Goal: Task Accomplishment & Management: Complete application form

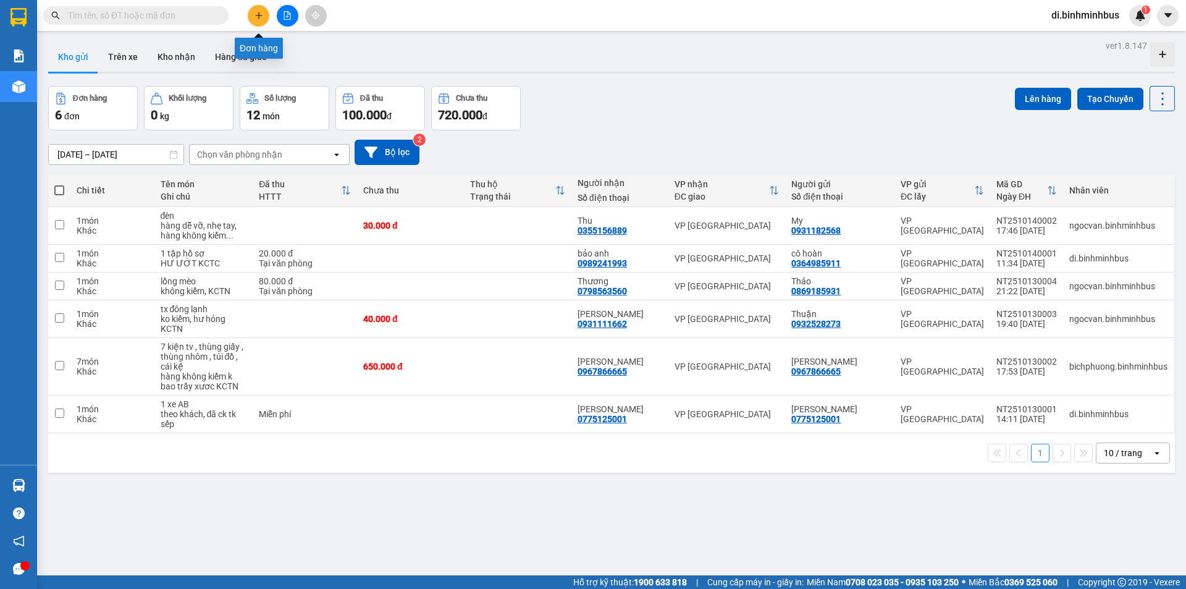
click at [263, 17] on button at bounding box center [259, 16] width 22 height 22
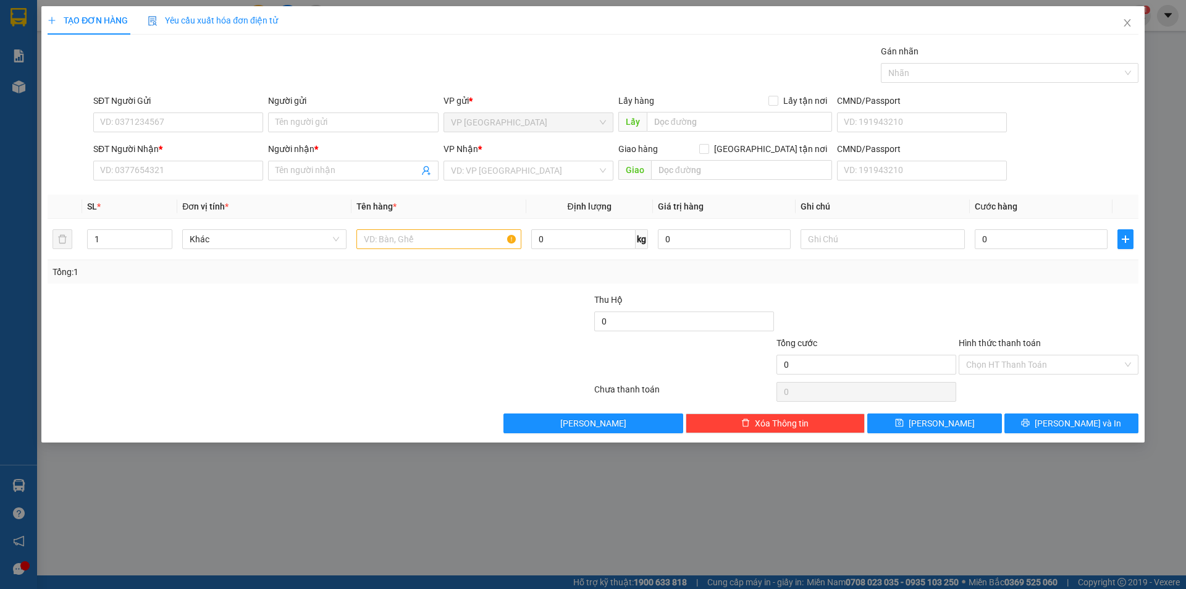
click at [243, 61] on div "Gán nhãn Nhãn" at bounding box center [616, 65] width 1050 height 43
drag, startPoint x: 195, startPoint y: 125, endPoint x: 196, endPoint y: 117, distance: 8.1
click at [195, 119] on input "SĐT Người Gửi" at bounding box center [178, 122] width 170 height 20
click at [194, 151] on div "0357037916 - [PERSON_NAME]" at bounding box center [178, 147] width 155 height 14
type input "0357037916"
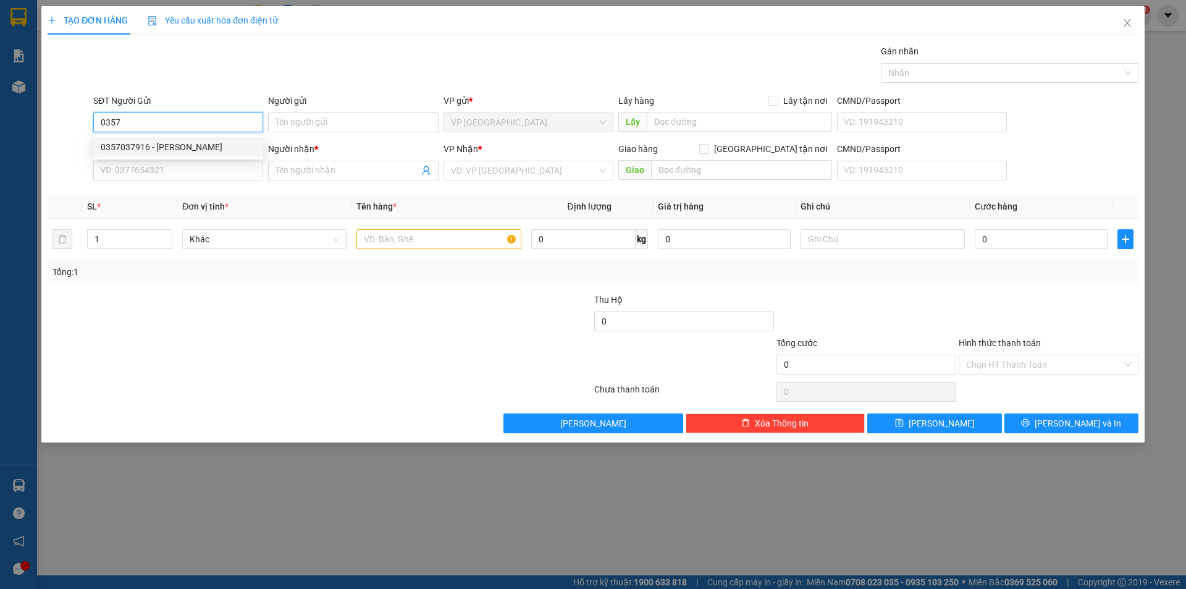
type input "quỳnh"
type input "0357037916"
type input "quỳnh"
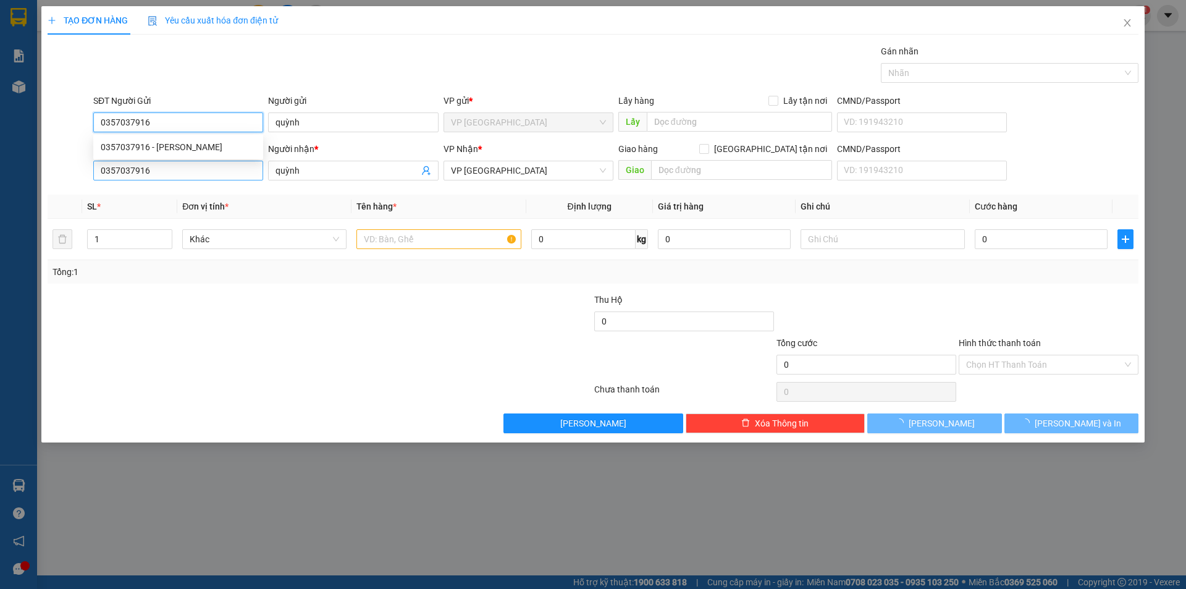
type input "30.000"
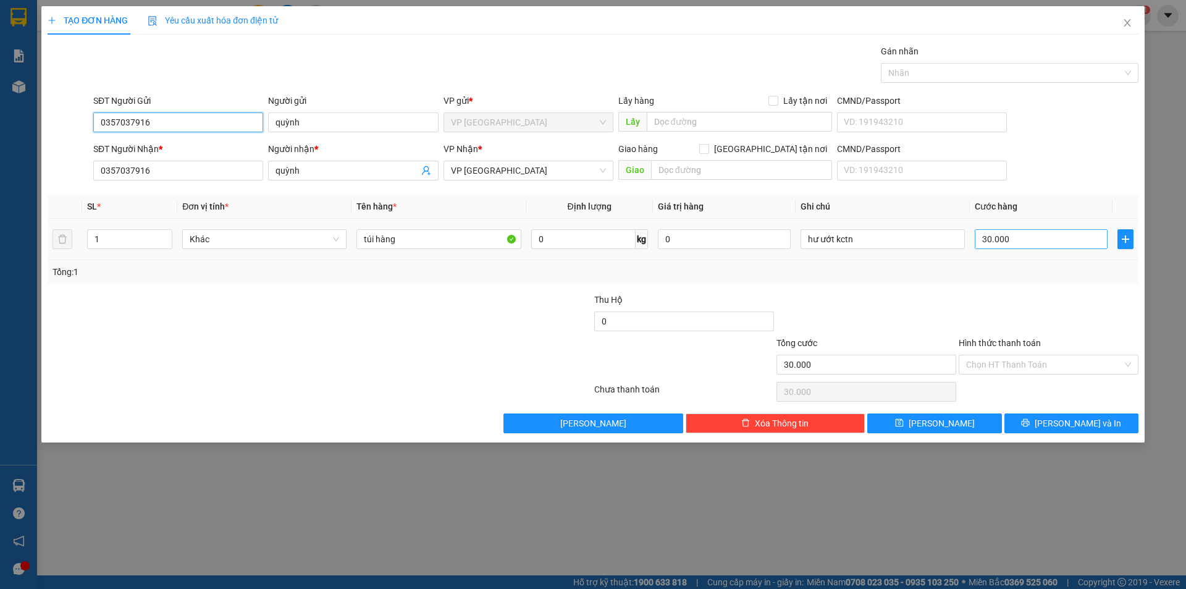
type input "0357037916"
click at [1015, 240] on input "30.000" at bounding box center [1041, 239] width 133 height 20
click at [1027, 235] on input "30.000" at bounding box center [1041, 239] width 133 height 20
click at [404, 239] on input "túi hàng" at bounding box center [438, 239] width 164 height 20
click at [1033, 237] on input "30.000" at bounding box center [1041, 239] width 133 height 20
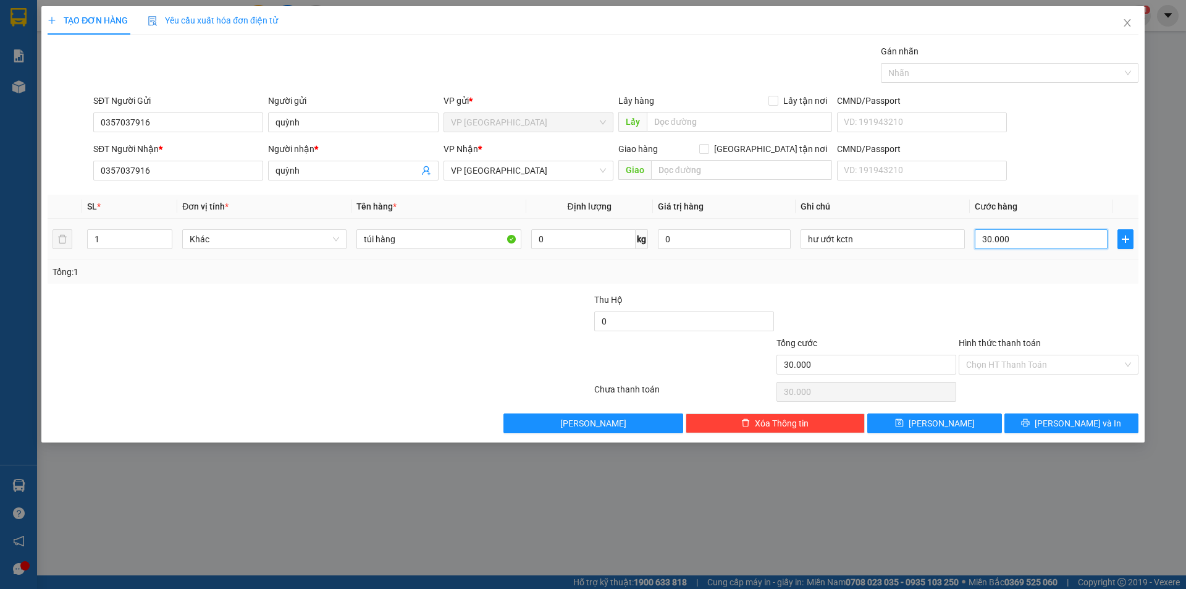
type input "0"
type input "4"
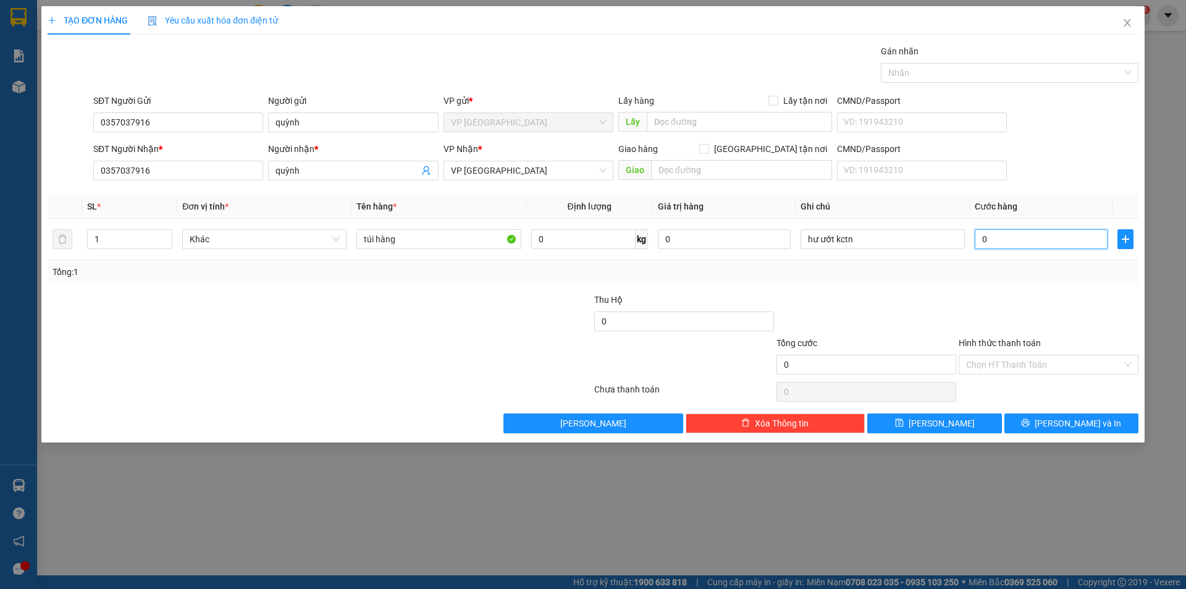
type input "04"
type input "40"
type input "040"
type input "400"
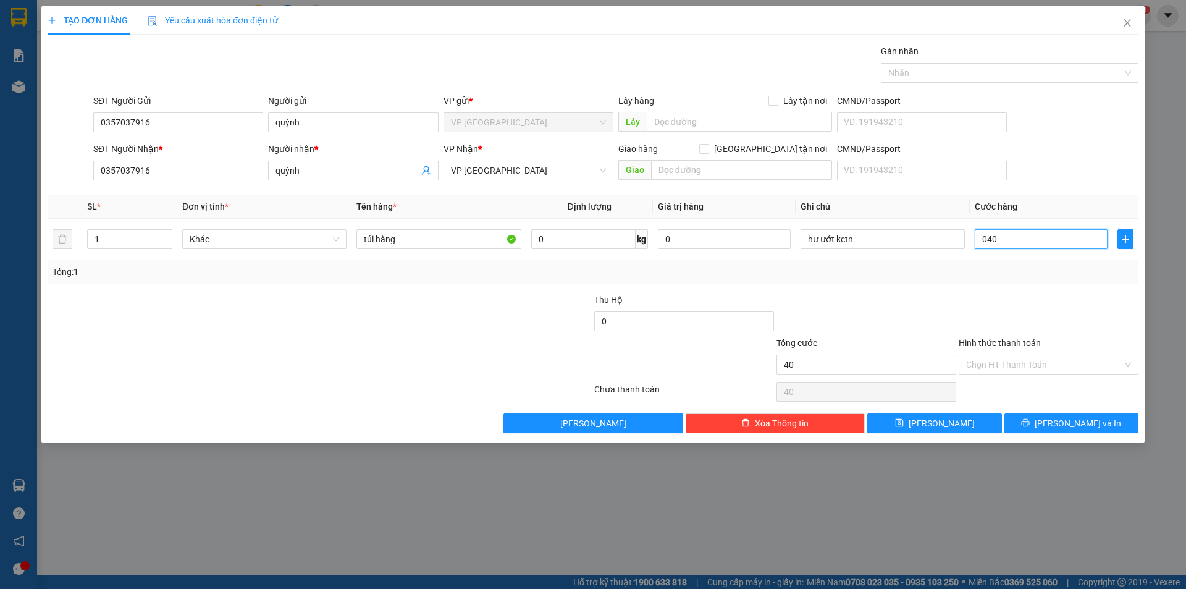
type input "400"
type input "0.400"
type input "4.000"
type input "04.000"
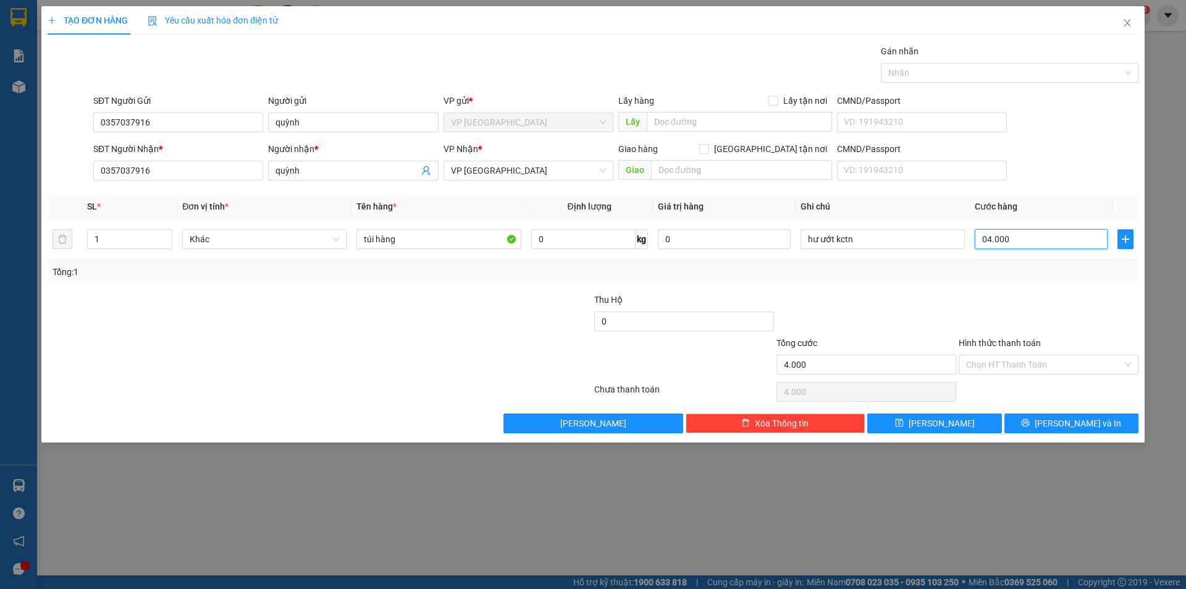
type input "400"
type input "0.400"
type input "40"
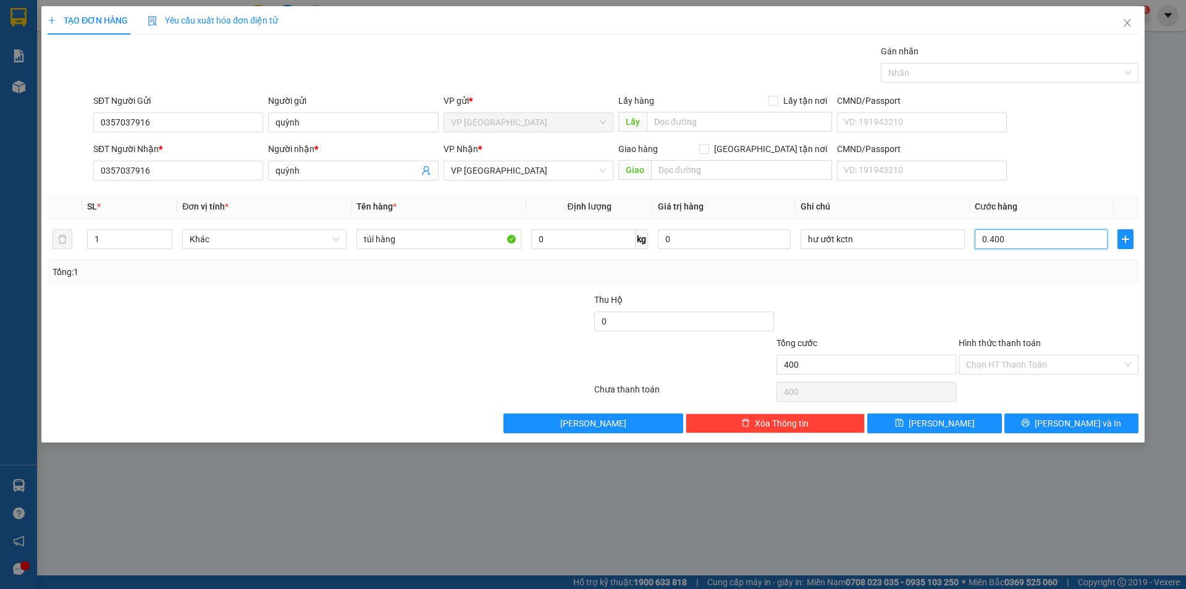
type input "040"
type input "4"
type input "04"
type input "0"
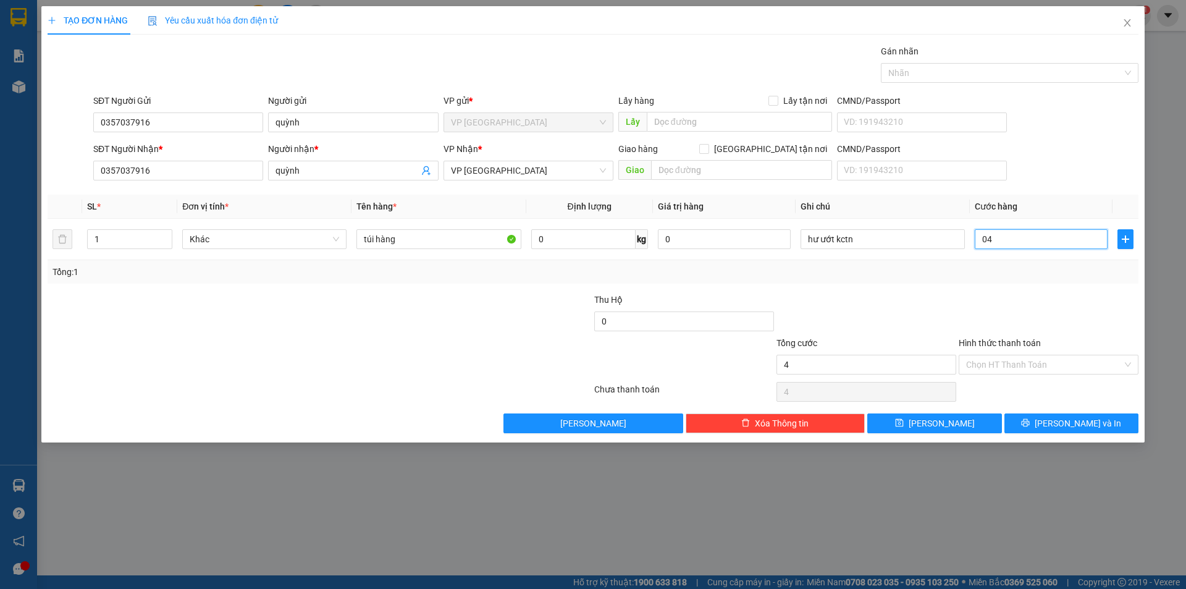
type input "0"
type input "40"
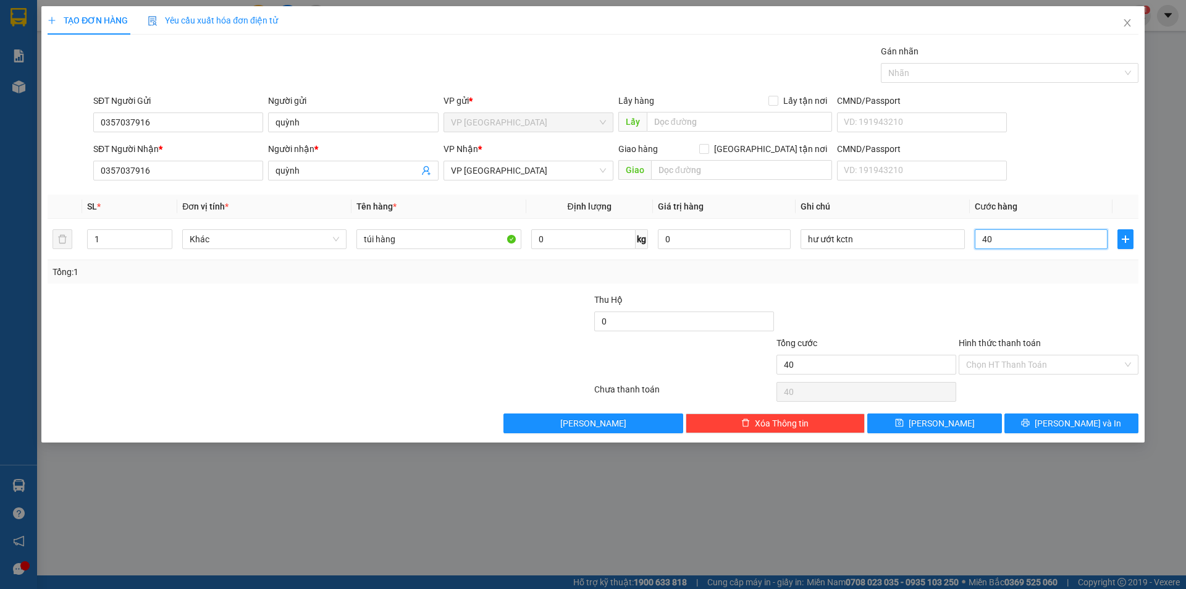
type input "400"
type input "4.000"
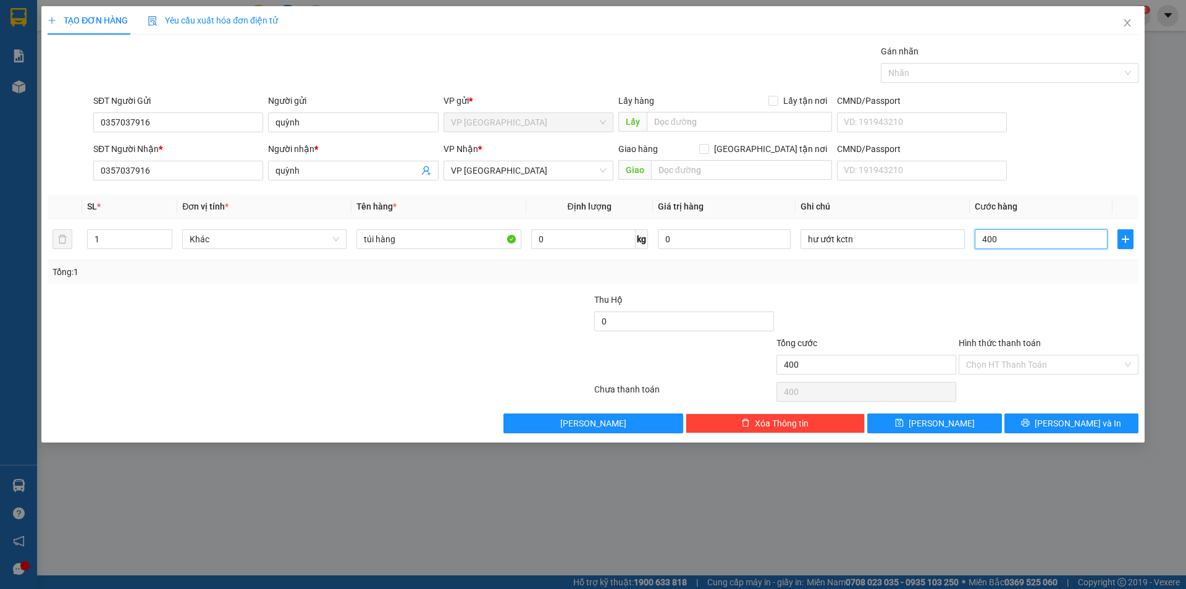
type input "4.000"
type input "40.000"
click at [1088, 423] on span "[PERSON_NAME] và In" at bounding box center [1078, 423] width 86 height 14
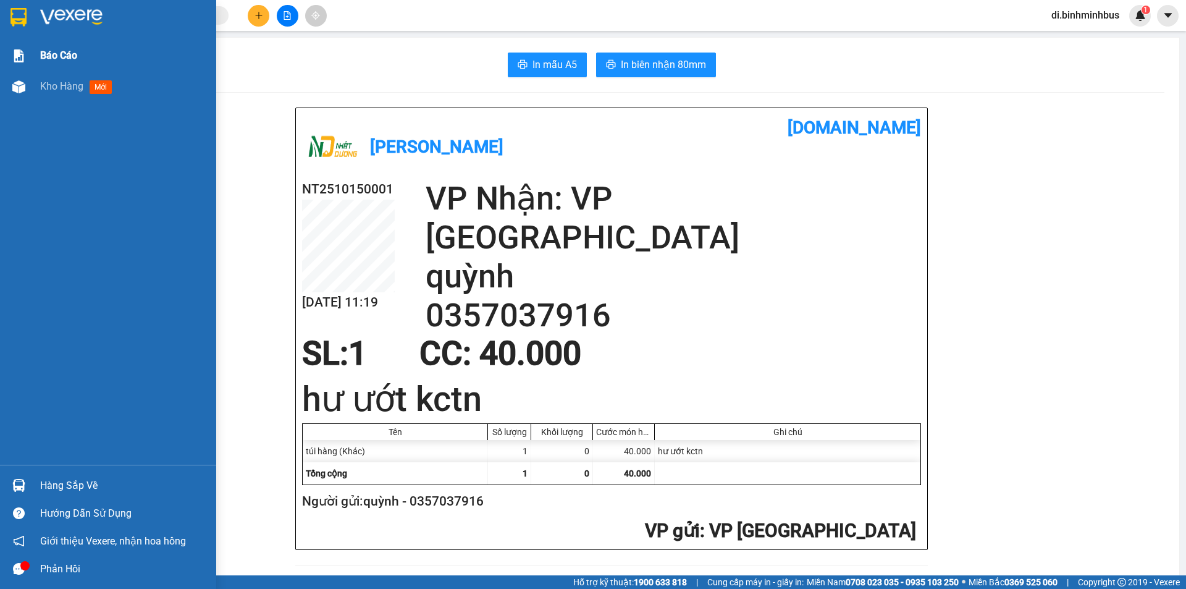
drag, startPoint x: 32, startPoint y: 57, endPoint x: 20, endPoint y: 57, distance: 12.4
click at [29, 57] on div "Báo cáo" at bounding box center [108, 55] width 216 height 31
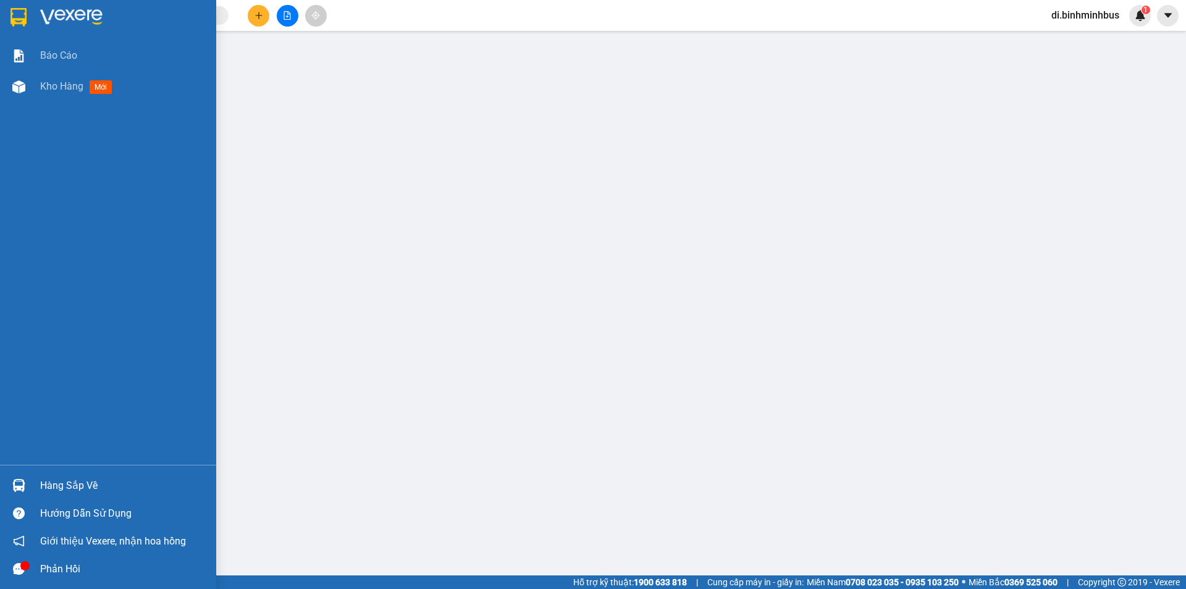
click at [9, 14] on div at bounding box center [19, 17] width 22 height 22
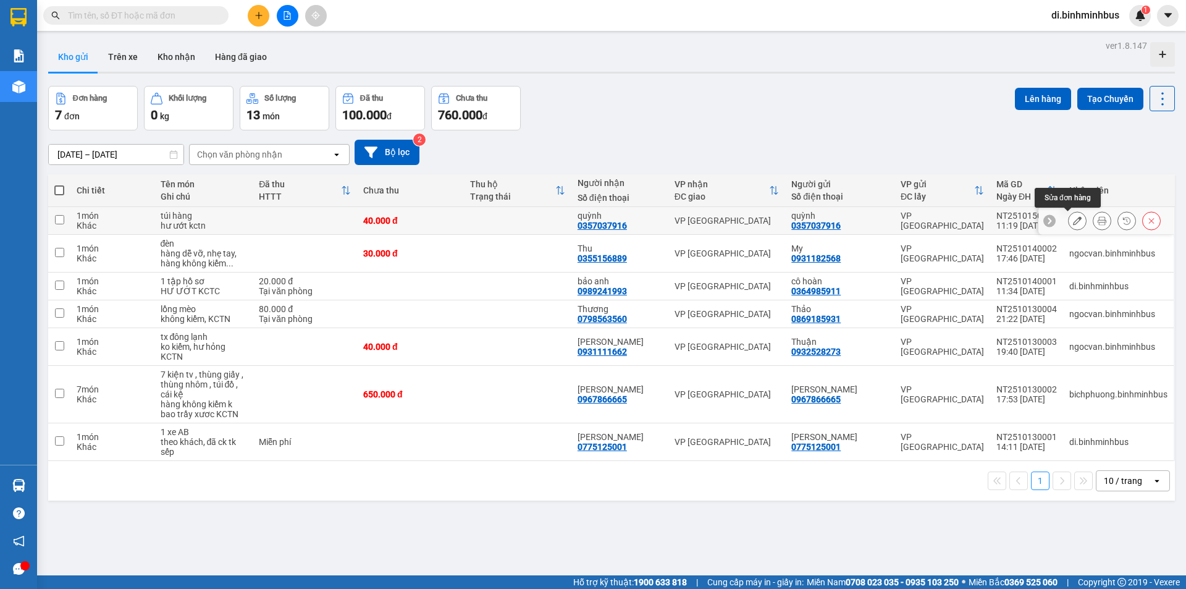
click at [1073, 221] on icon at bounding box center [1077, 220] width 9 height 9
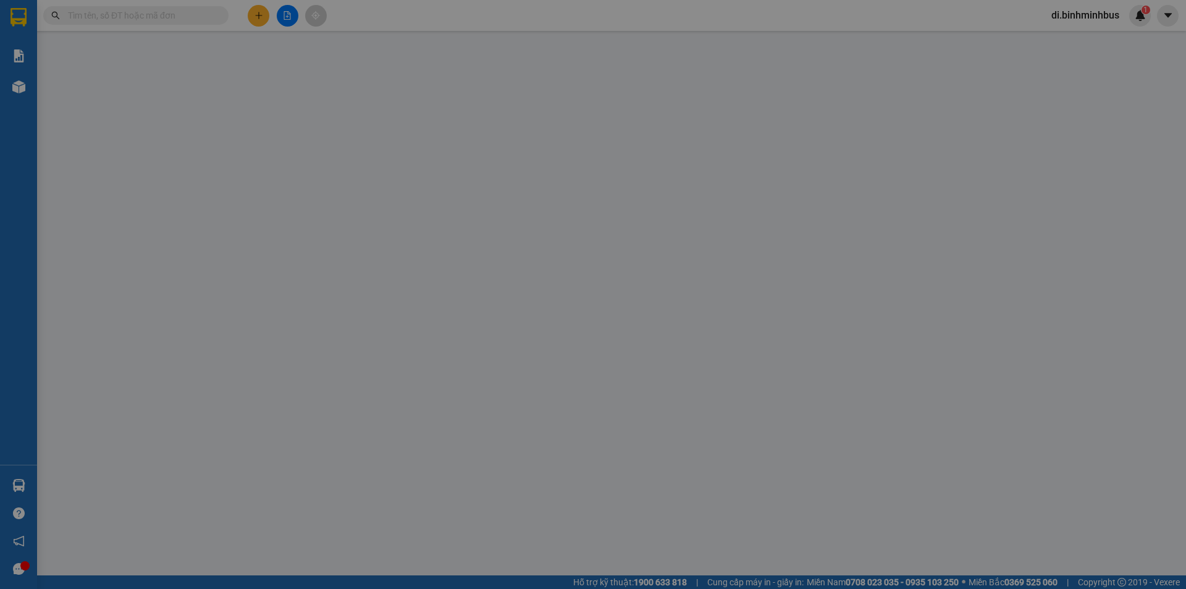
type input "0357037916"
type input "quỳnh"
type input "0357037916"
type input "quỳnh"
type input "40.000"
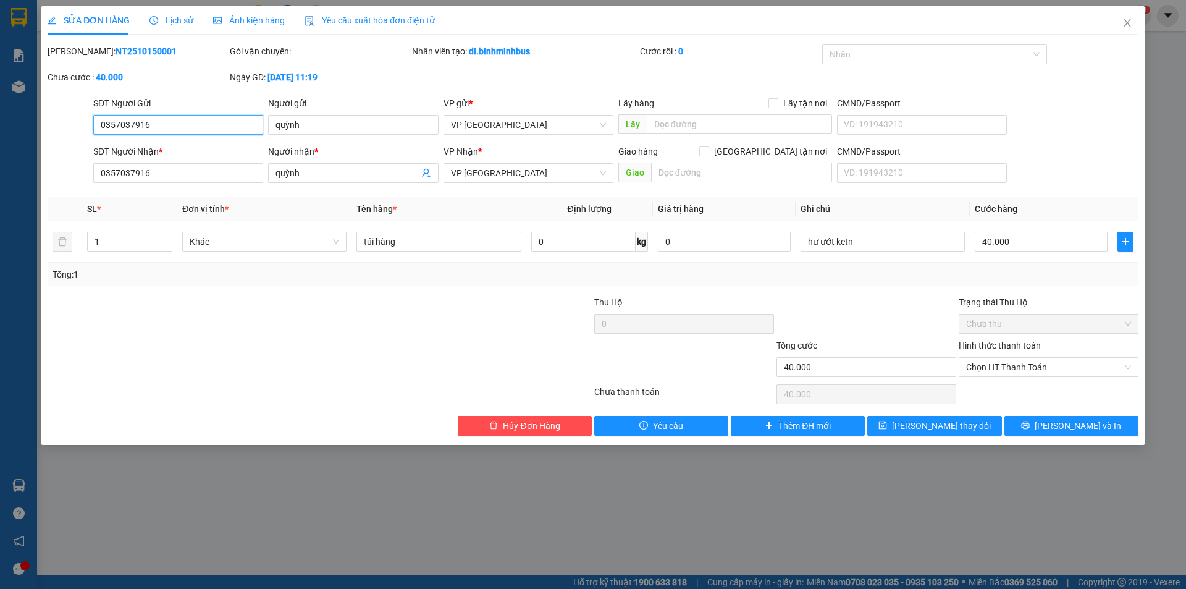
click at [1037, 327] on span "Chưa thu" at bounding box center [1048, 323] width 165 height 19
click at [1040, 364] on span "Chọn HT Thanh Toán" at bounding box center [1048, 367] width 165 height 19
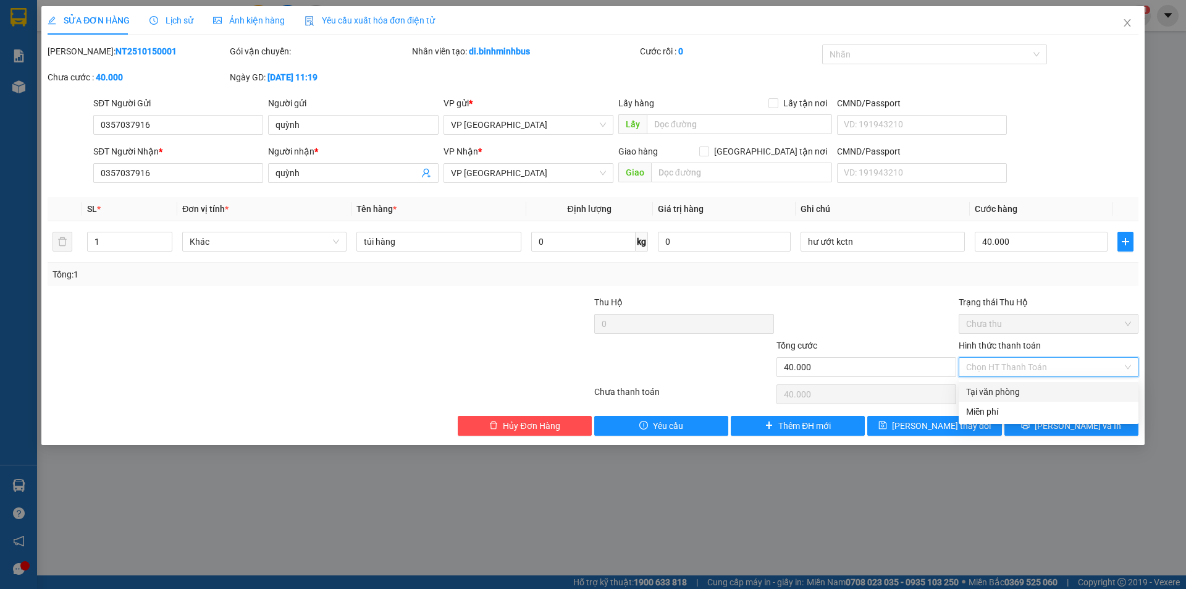
click at [1024, 396] on div "Tại văn phòng" at bounding box center [1048, 392] width 165 height 14
type input "0"
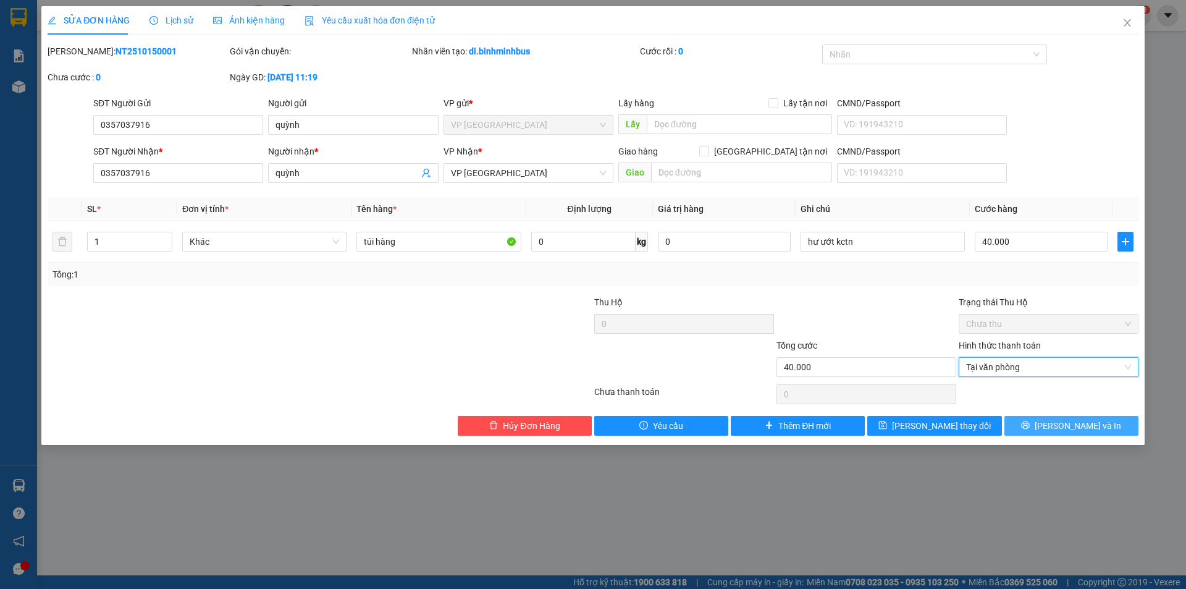
click at [1075, 421] on span "[PERSON_NAME] và In" at bounding box center [1078, 426] width 86 height 14
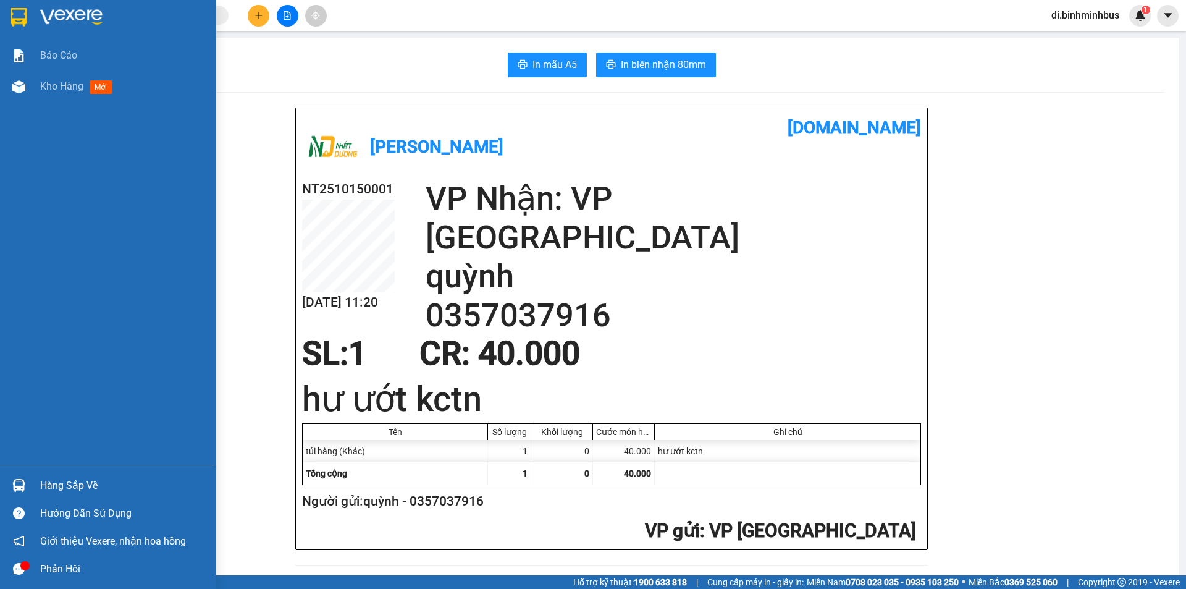
click at [36, 21] on div at bounding box center [108, 20] width 216 height 40
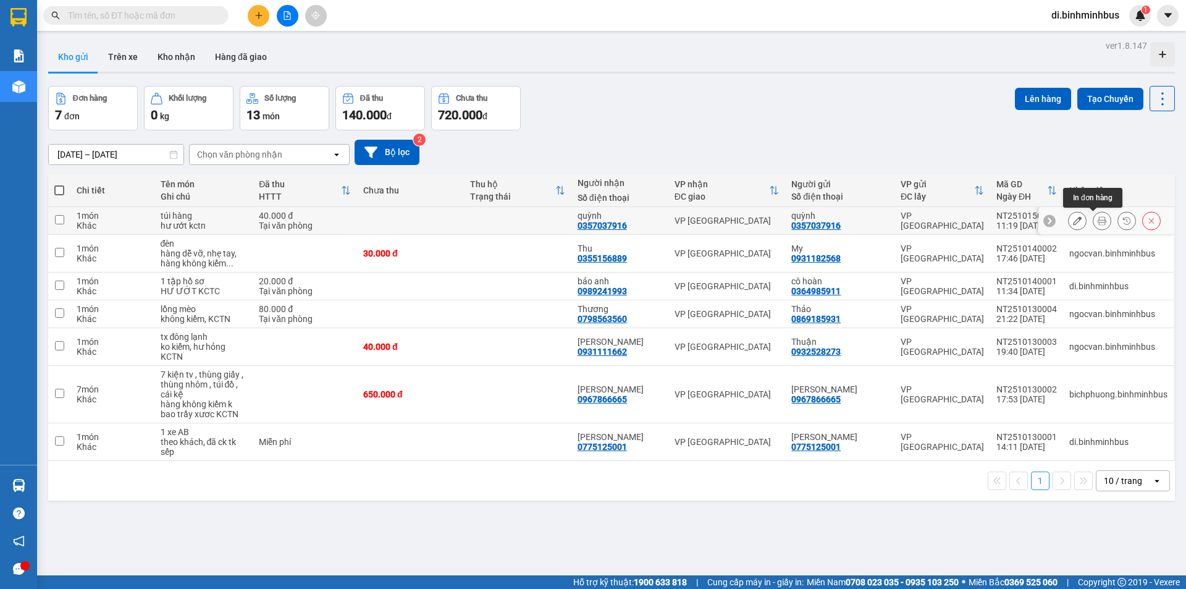
click at [1098, 221] on icon at bounding box center [1102, 220] width 9 height 9
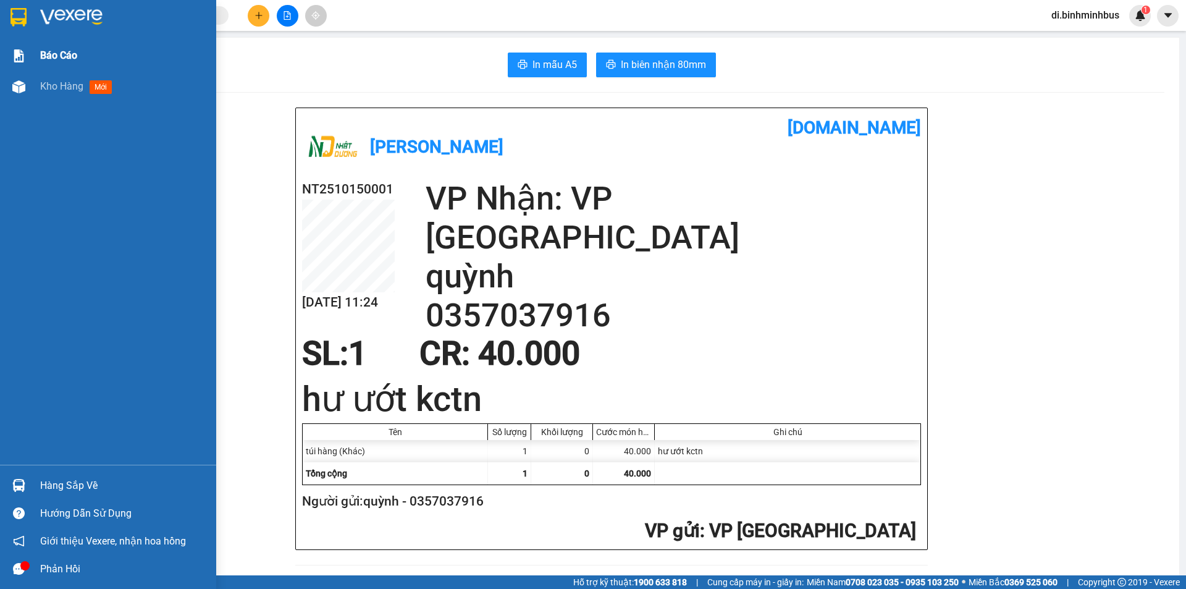
click at [21, 54] on img at bounding box center [18, 55] width 13 height 13
